Goal: Information Seeking & Learning: Learn about a topic

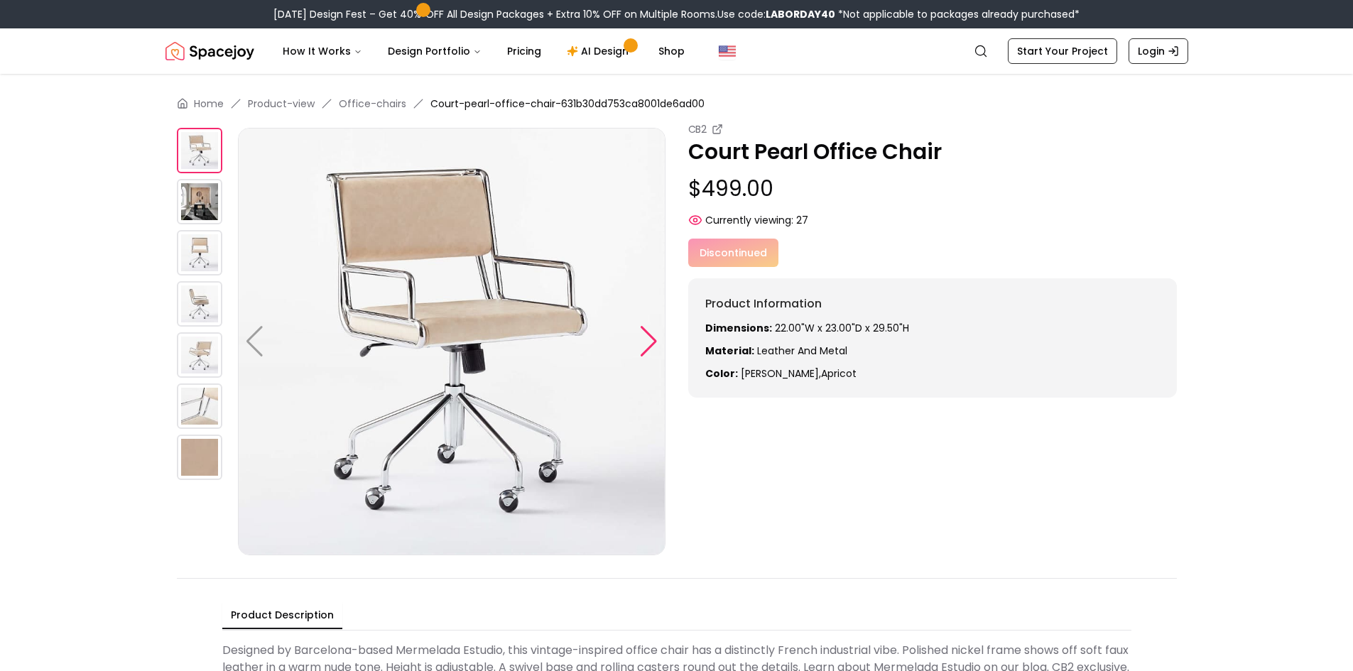
click at [650, 332] on div at bounding box center [648, 341] width 19 height 31
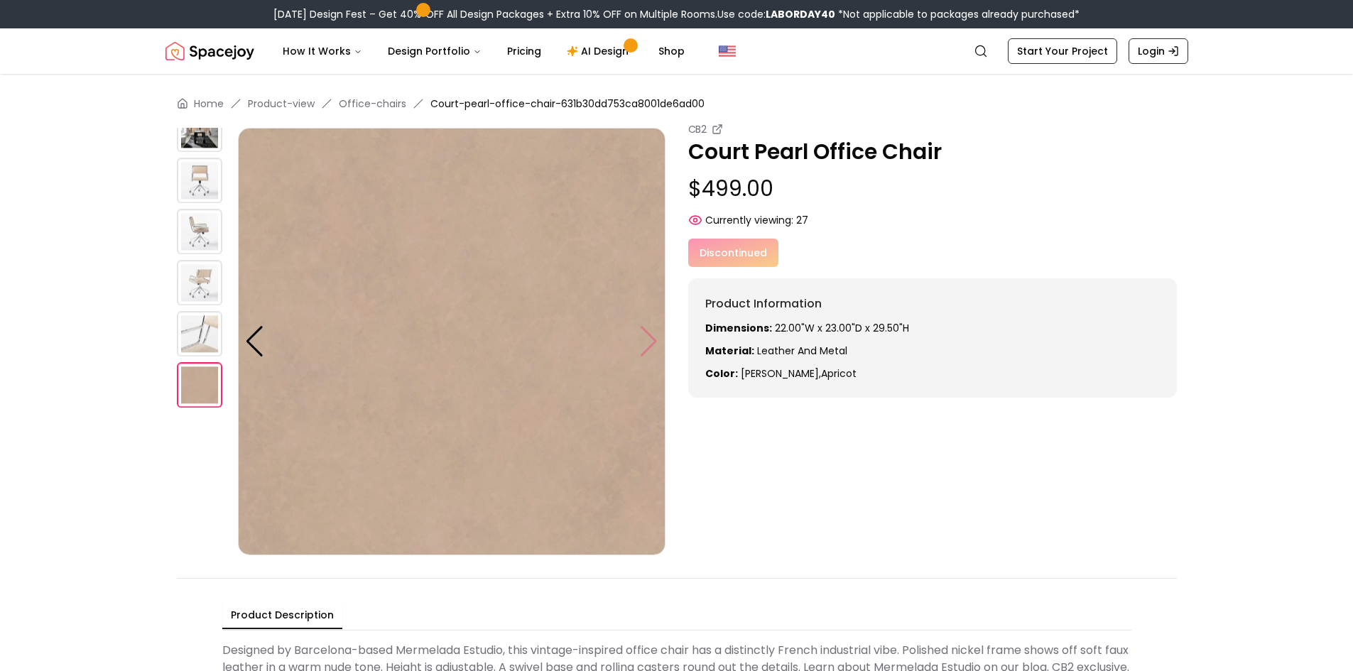
click at [650, 332] on img at bounding box center [452, 342] width 428 height 428
click at [649, 339] on img at bounding box center [452, 342] width 428 height 428
click at [170, 257] on div "Home Product-view Office-chairs Court-pearl-office-chair-631b30dd753ca8001de6ad…" at bounding box center [676, 406] width 1091 height 665
click at [218, 235] on img at bounding box center [199, 231] width 45 height 45
click at [200, 233] on img at bounding box center [199, 231] width 45 height 45
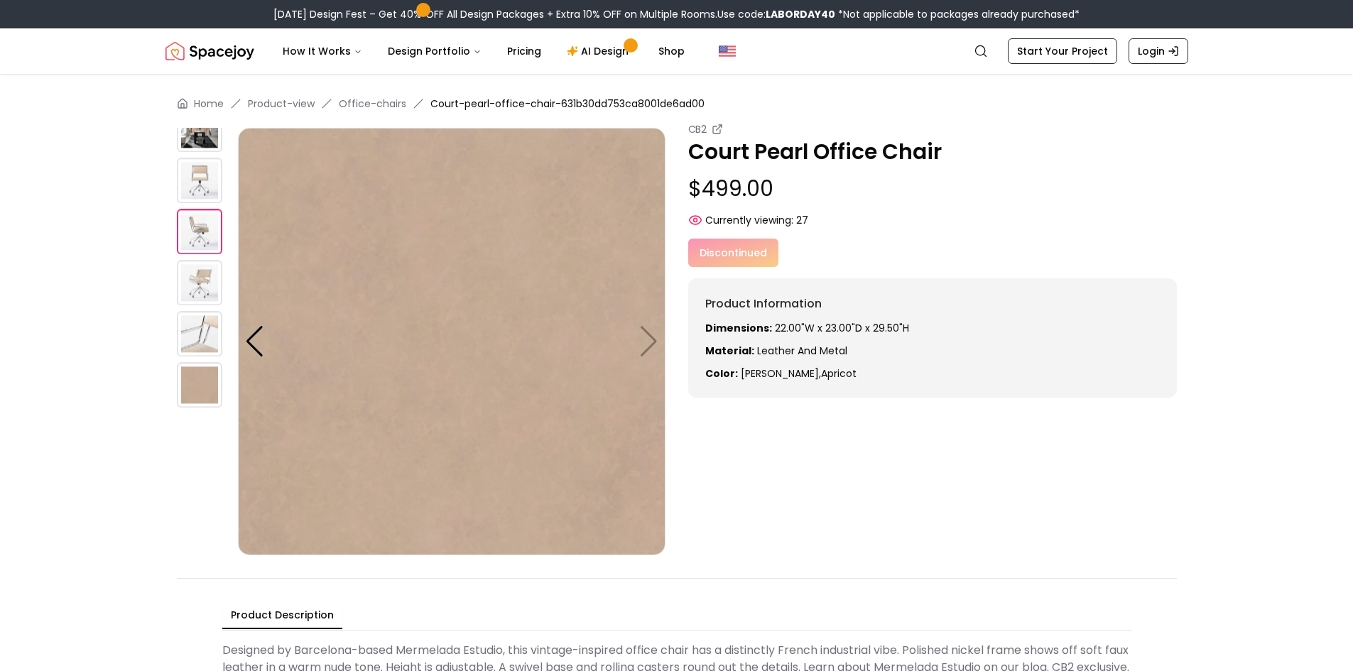
click at [209, 133] on img at bounding box center [199, 129] width 45 height 45
click at [188, 173] on img at bounding box center [199, 180] width 45 height 45
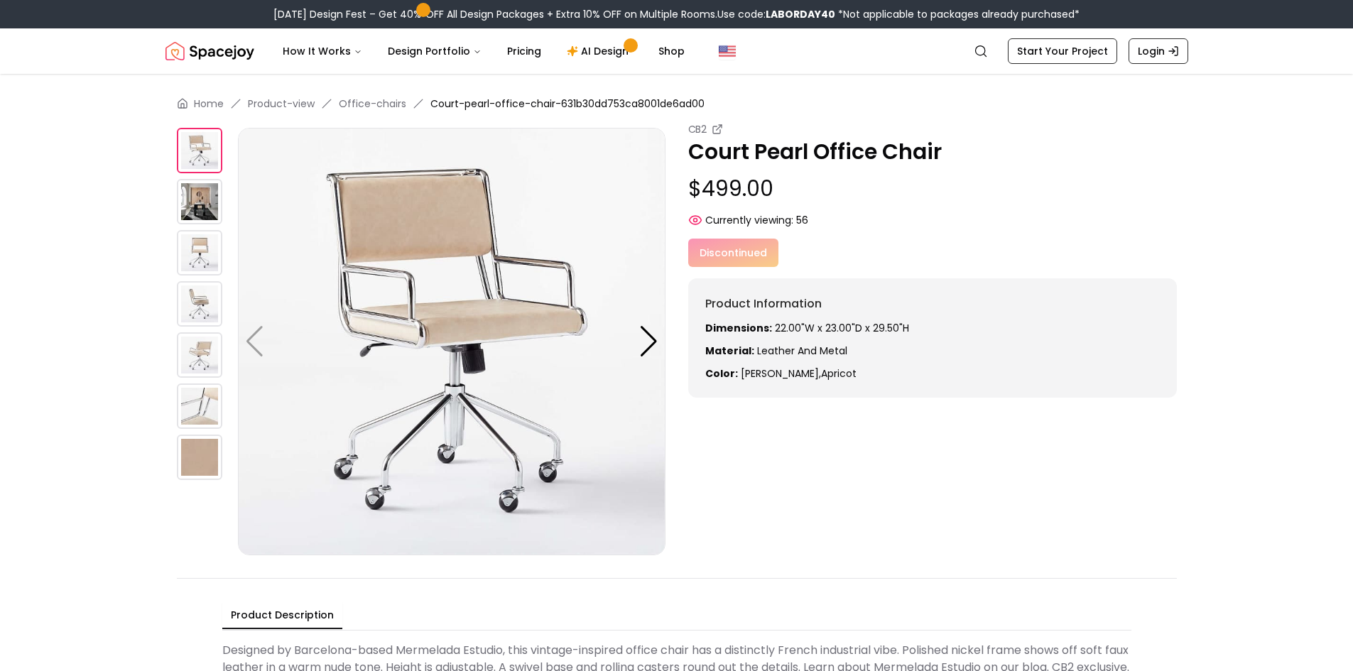
click at [759, 329] on strong "Dimensions:" at bounding box center [738, 328] width 67 height 14
copy p "Dimensions: 22.00"W x 23.00"D x 29.50"H"
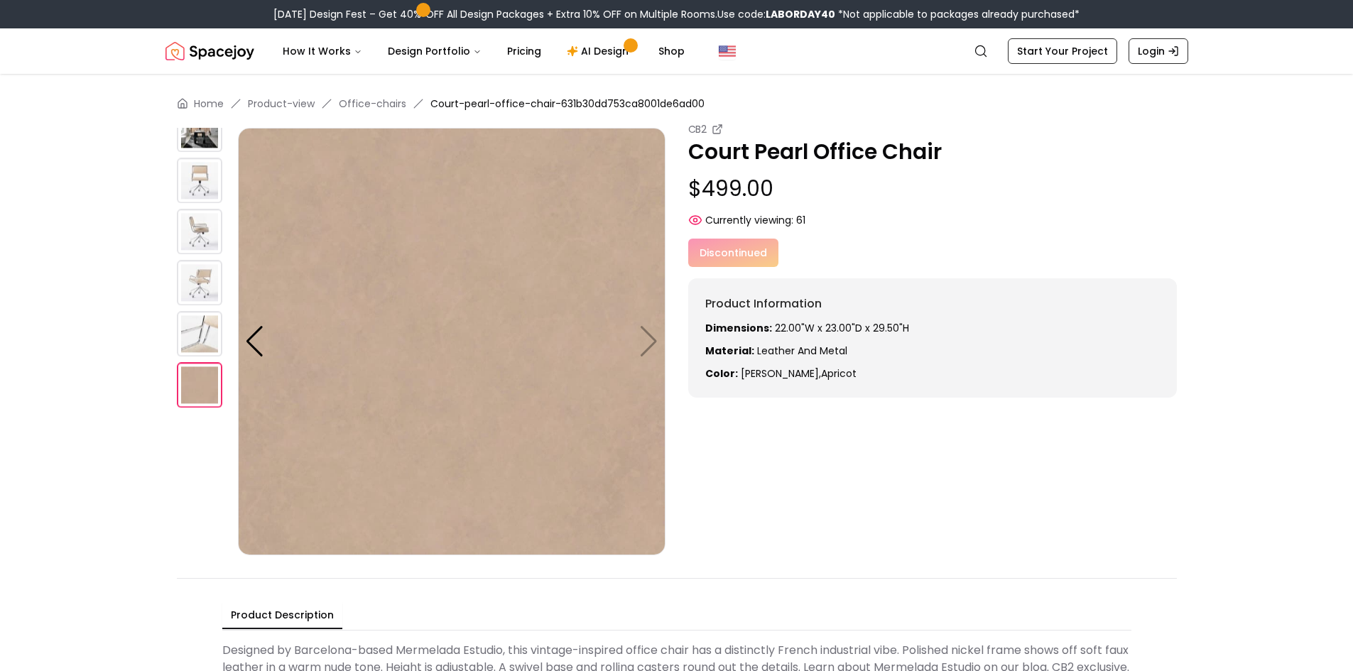
click at [642, 337] on img at bounding box center [452, 342] width 428 height 428
click at [259, 348] on div at bounding box center [254, 341] width 19 height 31
click at [207, 269] on img at bounding box center [199, 282] width 45 height 45
click at [190, 210] on img at bounding box center [199, 231] width 45 height 45
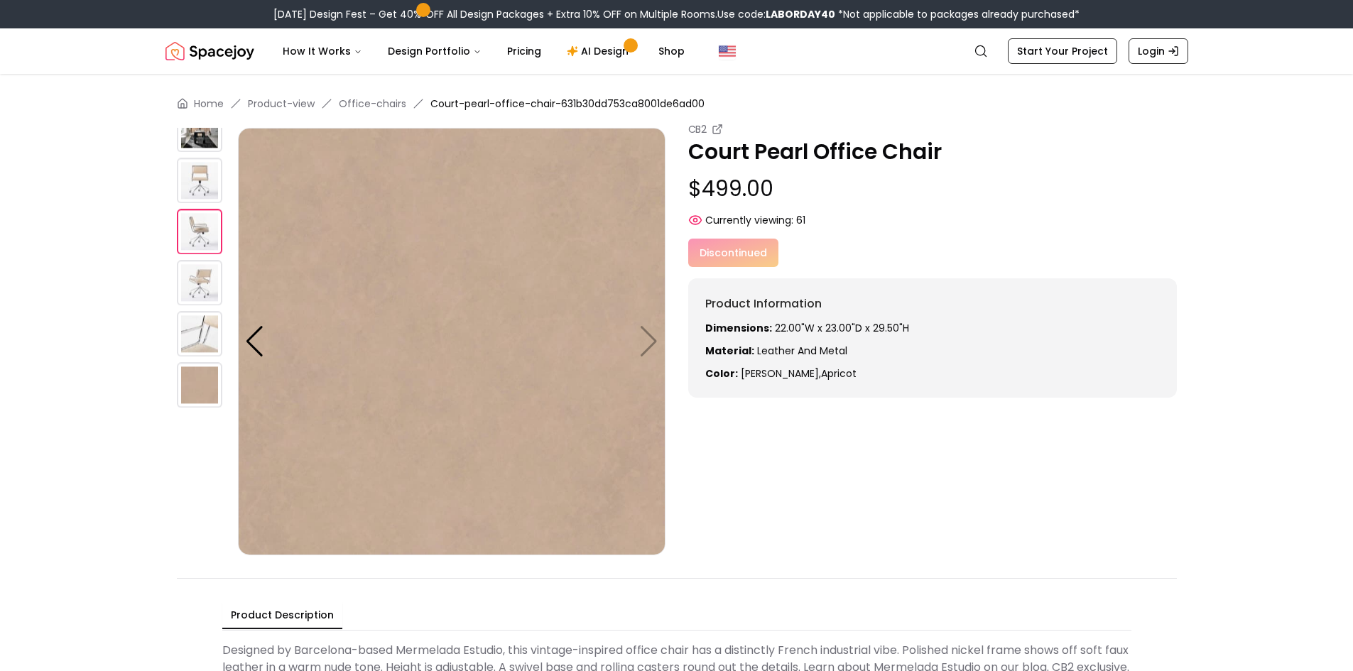
click at [208, 157] on div at bounding box center [207, 269] width 61 height 428
click at [804, 144] on p "Court Pearl Office Chair" at bounding box center [932, 152] width 489 height 26
copy p "Court Pearl Office Chair"
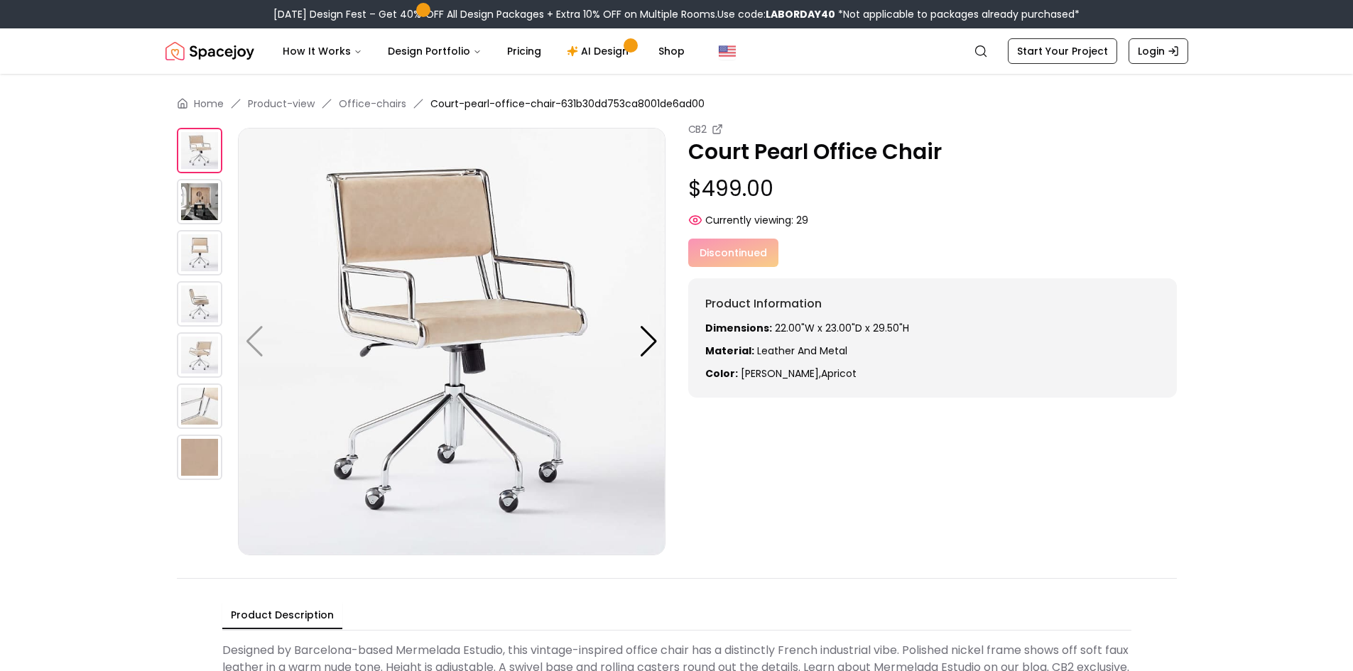
click at [202, 185] on img at bounding box center [199, 201] width 45 height 45
